Goal: Task Accomplishment & Management: Use online tool/utility

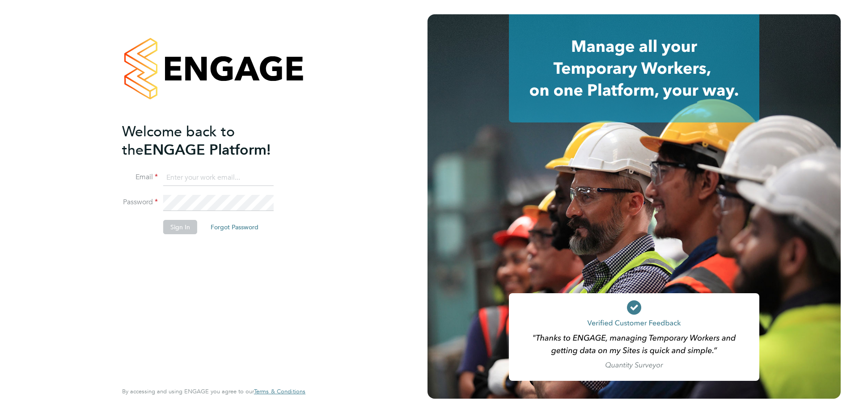
drag, startPoint x: 245, startPoint y: 177, endPoint x: 311, endPoint y: 155, distance: 69.7
click at [245, 177] on input at bounding box center [218, 178] width 110 height 16
type input "jessica.kundrat2@justice.gov.uk"
click at [176, 228] on button "Sign In" at bounding box center [180, 227] width 34 height 14
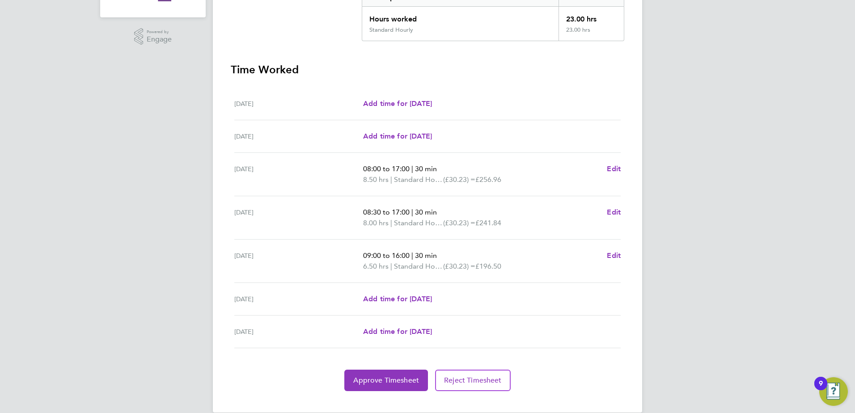
scroll to position [219, 0]
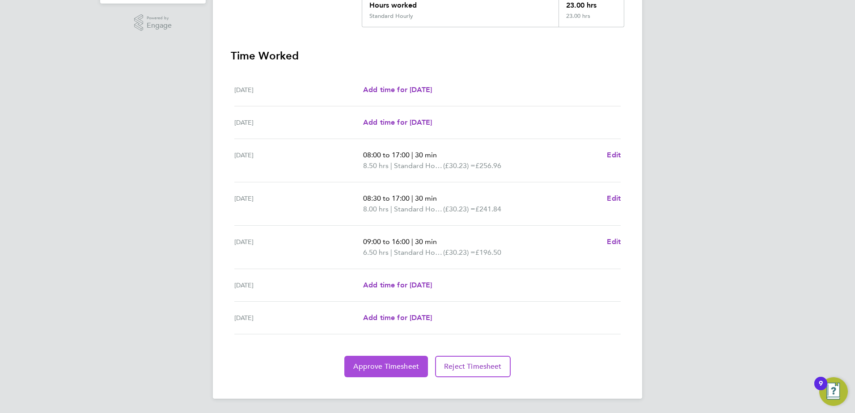
click at [381, 364] on span "Approve Timesheet" at bounding box center [386, 366] width 66 height 9
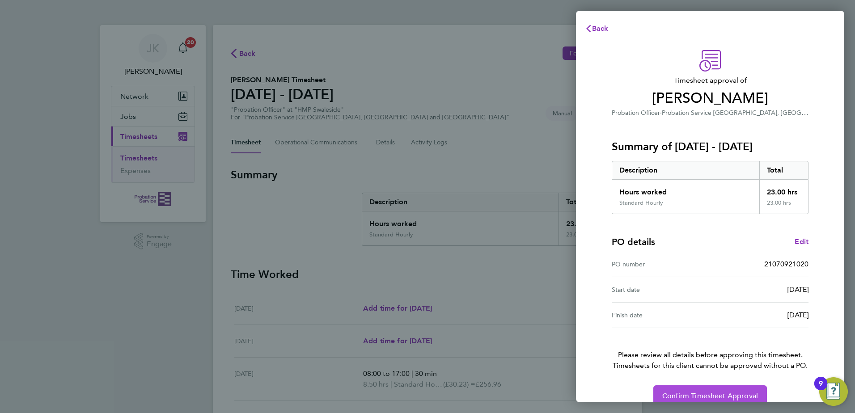
click at [698, 387] on button "Confirm Timesheet Approval" at bounding box center [710, 395] width 114 height 21
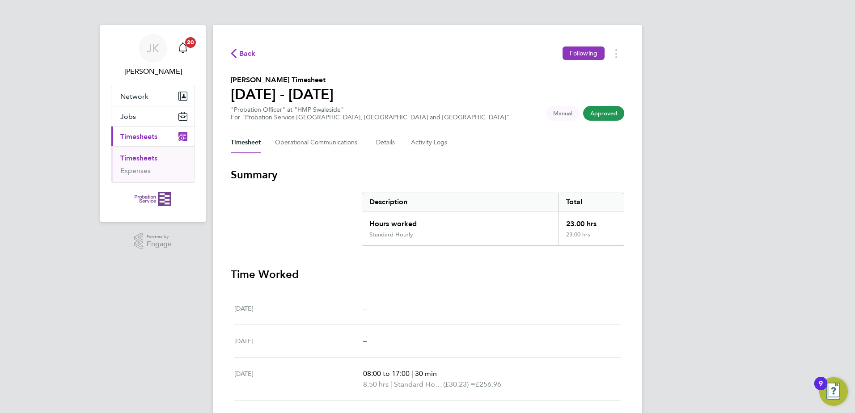
click at [143, 156] on link "Timesheets" at bounding box center [138, 158] width 37 height 8
